Goal: Information Seeking & Learning: Stay updated

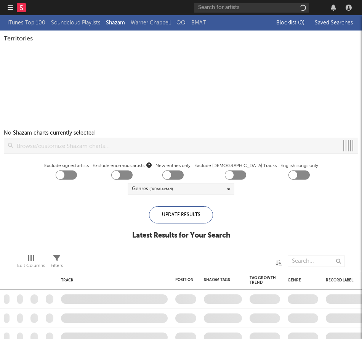
click at [9, 8] on icon "button" at bounding box center [10, 8] width 5 height 6
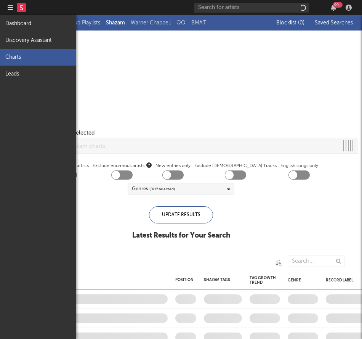
checkbox input "true"
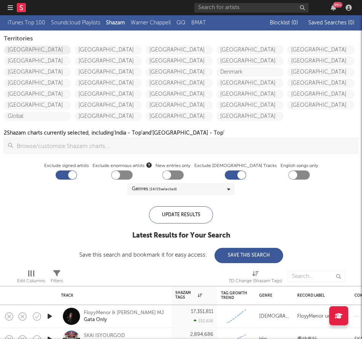
click at [29, 49] on link "[GEOGRAPHIC_DATA]" at bounding box center [37, 49] width 67 height 9
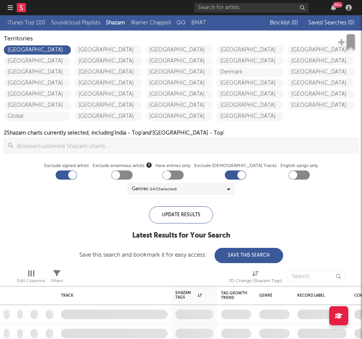
checkbox input "true"
